Goal: Transaction & Acquisition: Book appointment/travel/reservation

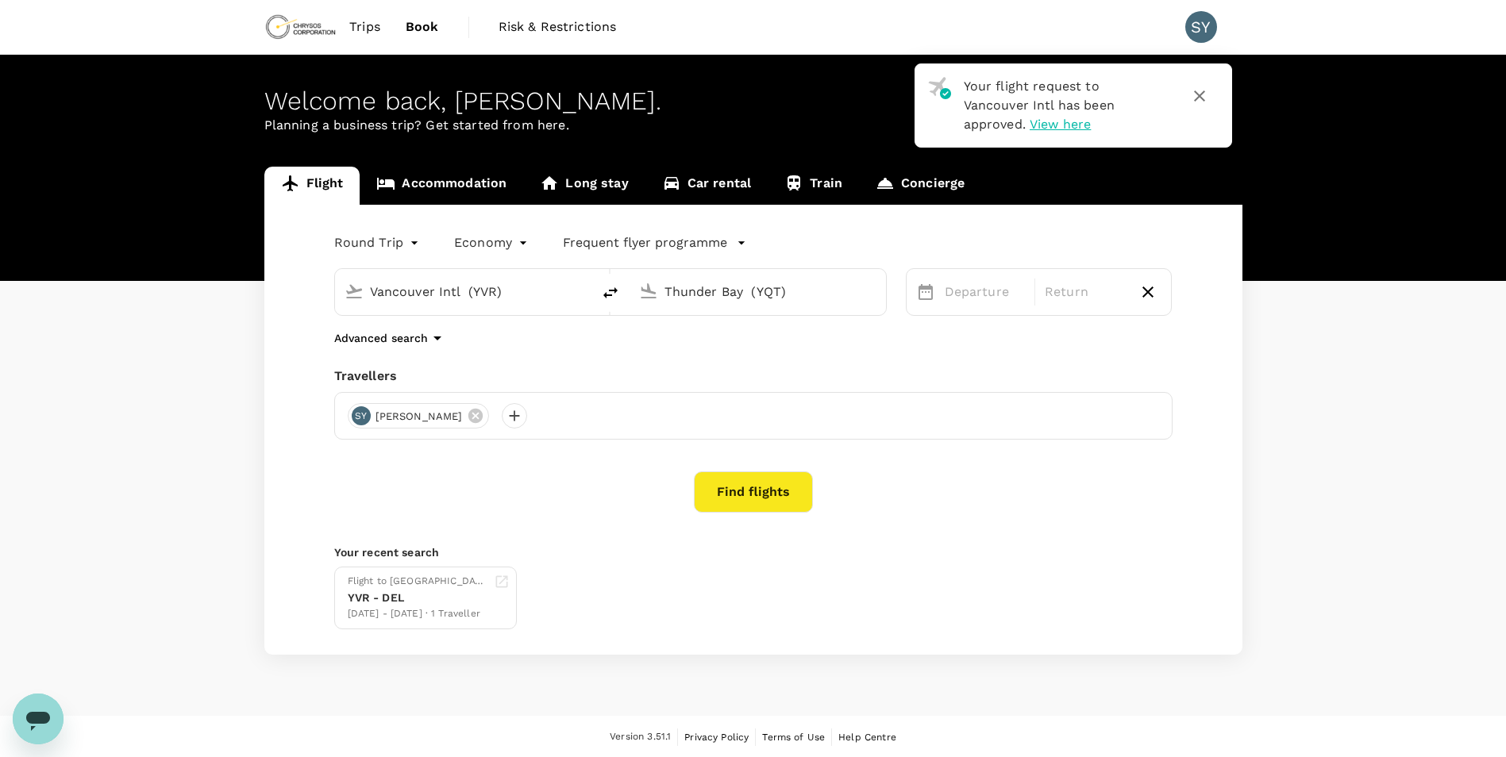
click at [701, 287] on input "Thunder Bay (YQT)" at bounding box center [758, 291] width 188 height 25
click at [718, 326] on p "[GEOGRAPHIC_DATA], [GEOGRAPHIC_DATA]" at bounding box center [770, 335] width 365 height 19
type input "[GEOGRAPHIC_DATA], [GEOGRAPHIC_DATA] (any)"
click at [1344, 342] on span "Next Month" at bounding box center [1344, 343] width 0 height 18
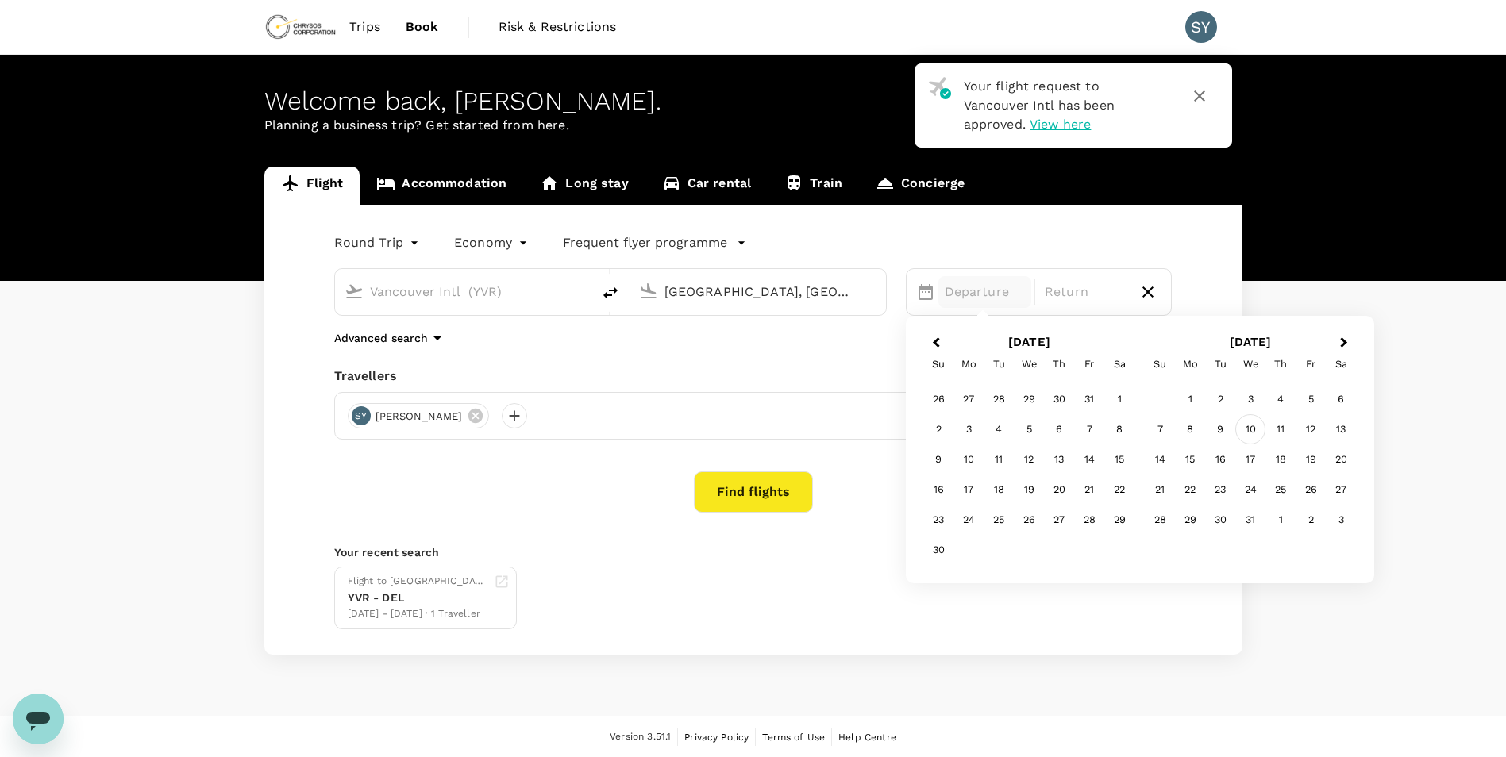
click at [1256, 429] on div "10" at bounding box center [1250, 429] width 30 height 30
click at [942, 452] on div "14" at bounding box center [938, 460] width 30 height 30
click at [722, 484] on button "Find flights" at bounding box center [753, 492] width 119 height 41
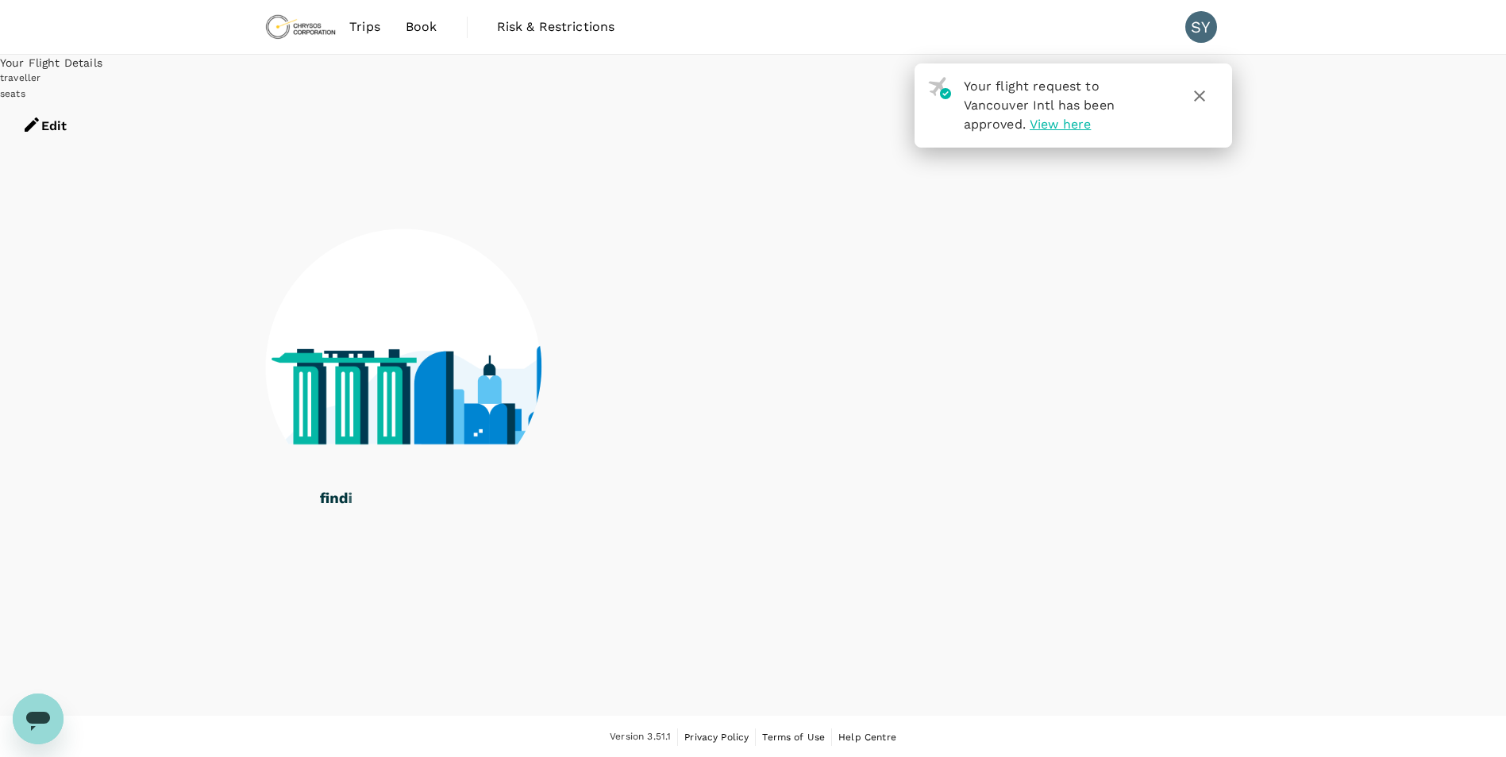
click at [1200, 96] on icon "button" at bounding box center [1199, 96] width 11 height 11
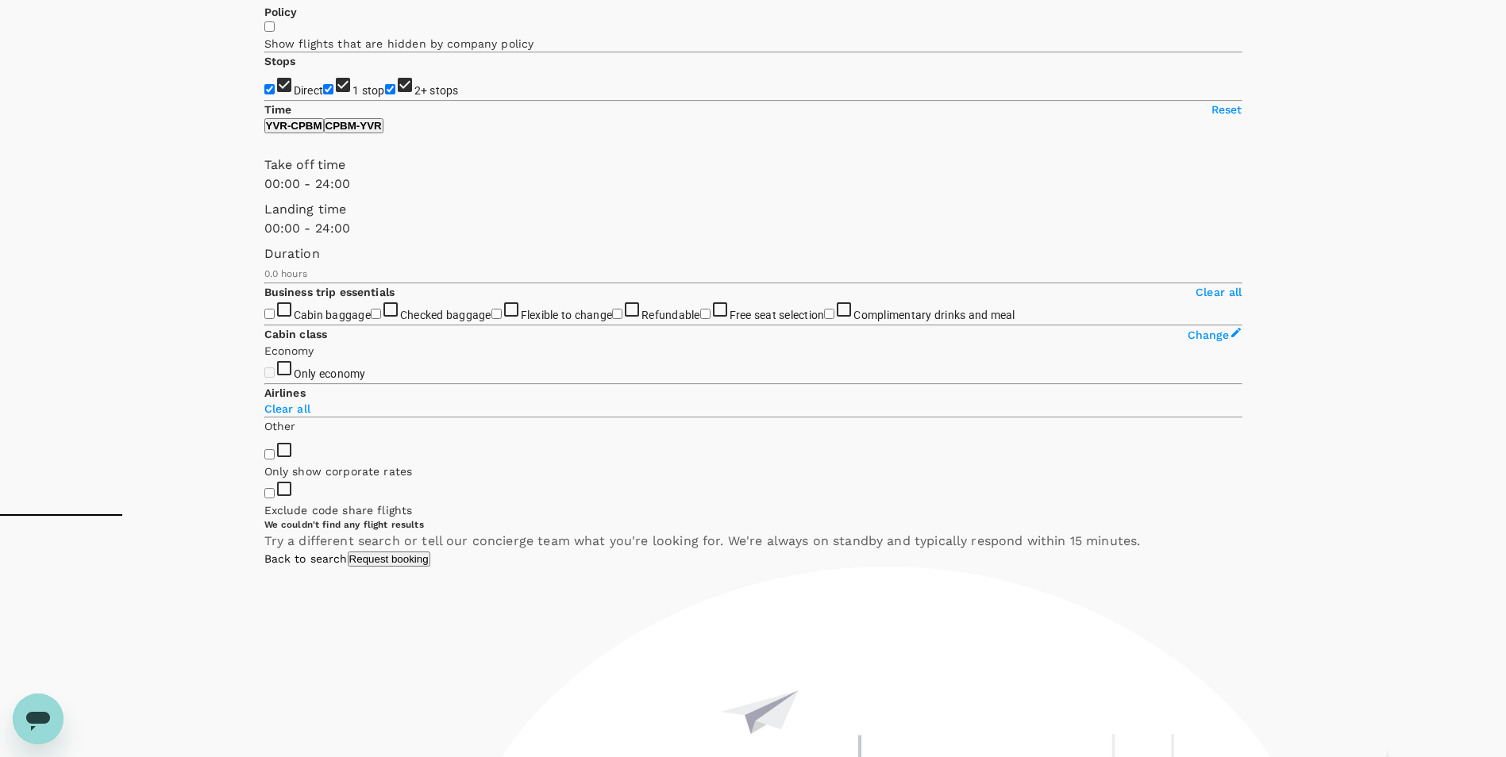
scroll to position [238, 0]
